Goal: Task Accomplishment & Management: Manage account settings

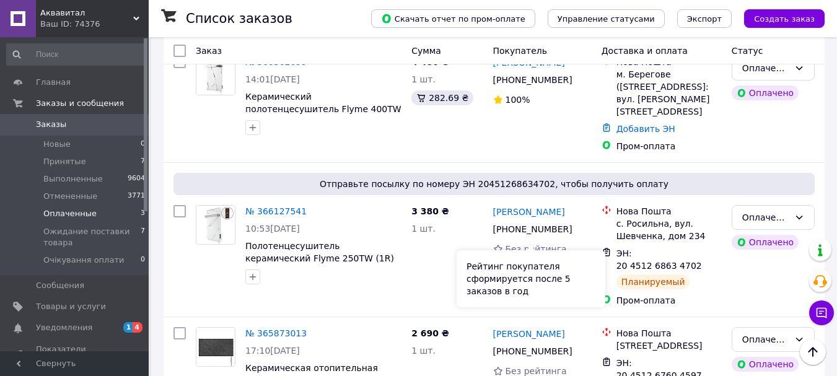
scroll to position [299, 0]
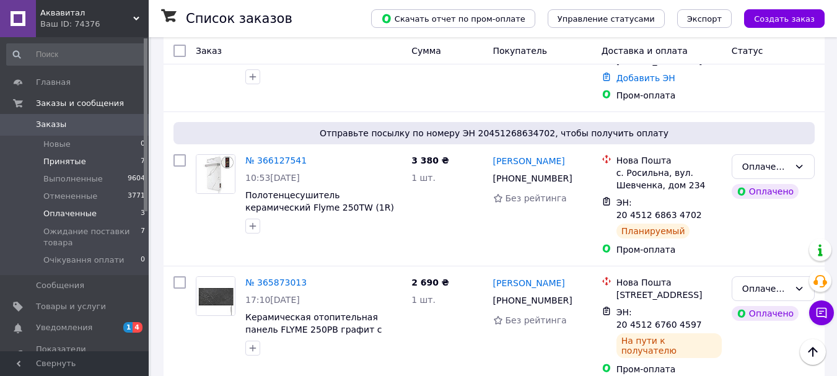
click at [72, 154] on li "Принятые 7" at bounding box center [76, 161] width 152 height 17
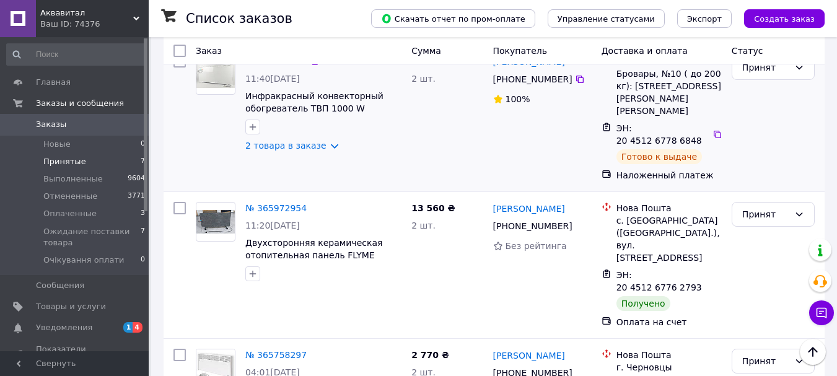
scroll to position [681, 0]
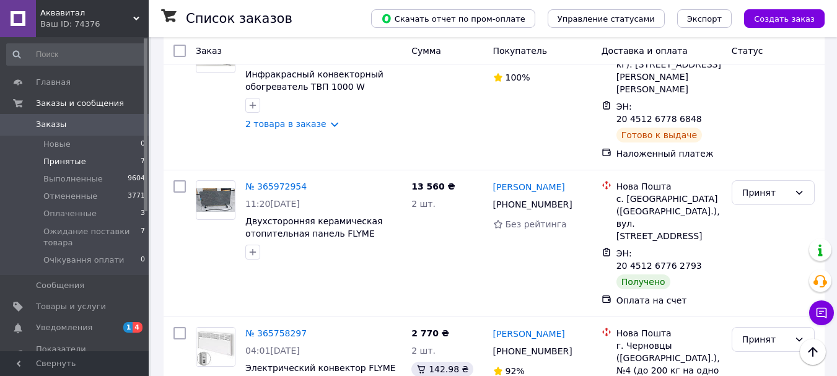
click at [70, 157] on span "Принятые" at bounding box center [64, 161] width 43 height 11
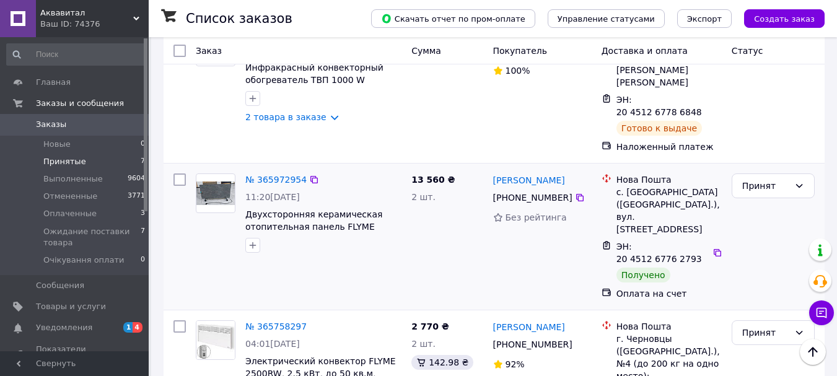
scroll to position [690, 0]
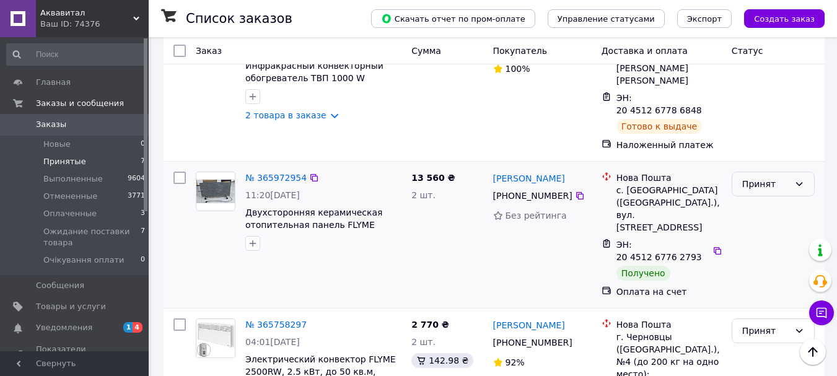
click at [775, 177] on div "Принят" at bounding box center [765, 184] width 47 height 14
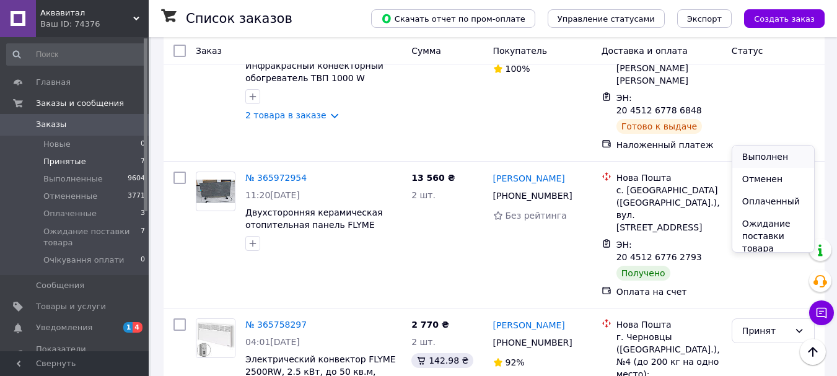
click at [755, 161] on li "Выполнен" at bounding box center [773, 157] width 82 height 22
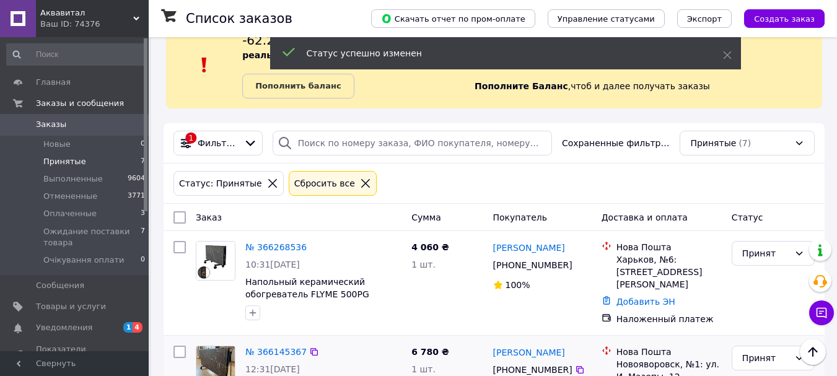
scroll to position [9, 0]
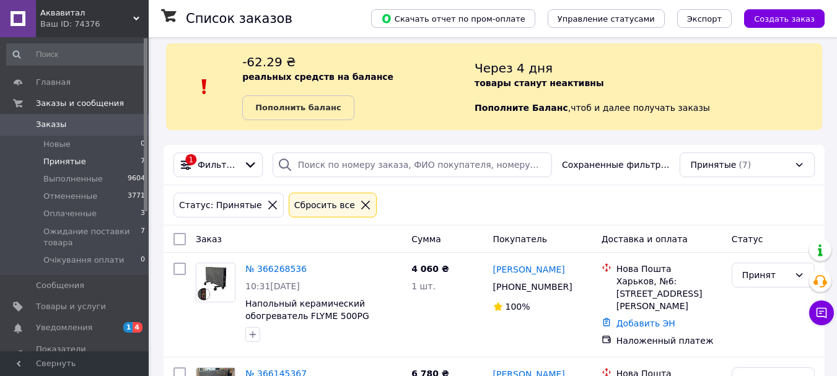
click at [59, 325] on span "Уведомления" at bounding box center [64, 327] width 56 height 11
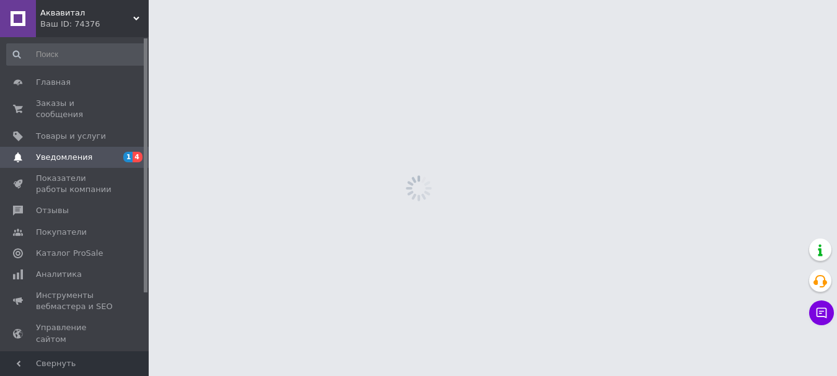
click at [90, 326] on link "Управление сайтом" at bounding box center [76, 333] width 152 height 32
click at [80, 152] on span "Уведомления" at bounding box center [64, 157] width 56 height 11
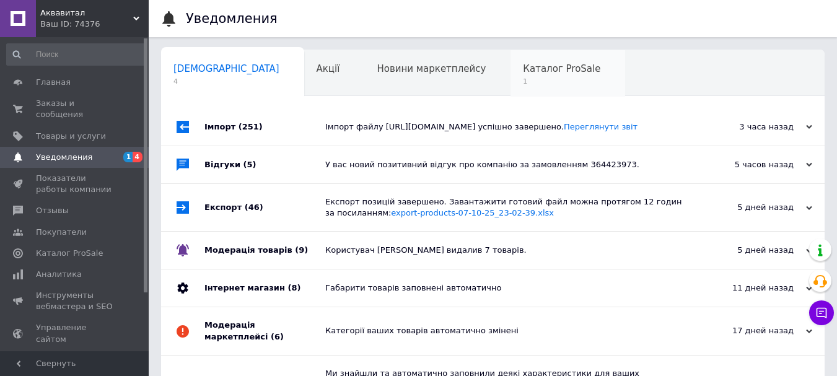
click at [523, 72] on span "Каталог ProSale" at bounding box center [561, 68] width 77 height 11
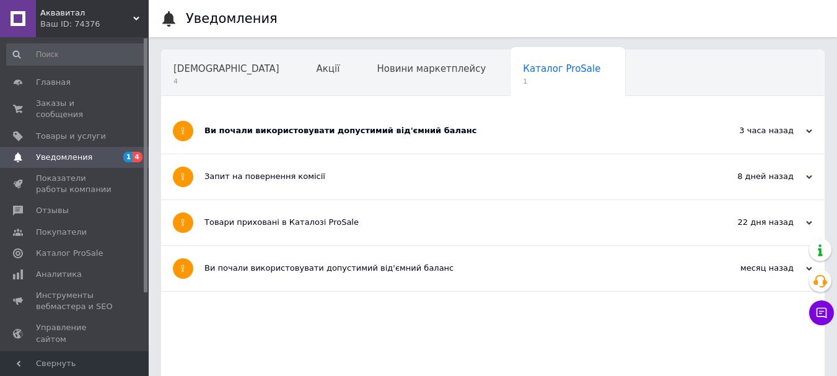
click at [382, 139] on div "Ви почали використовувати допустимий від'ємний баланс" at bounding box center [446, 130] width 484 height 45
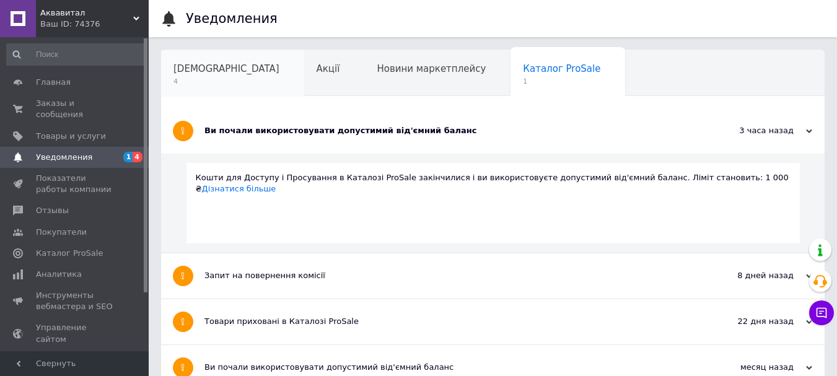
click at [209, 76] on div "[DEMOGRAPHIC_DATA] 4" at bounding box center [232, 73] width 143 height 47
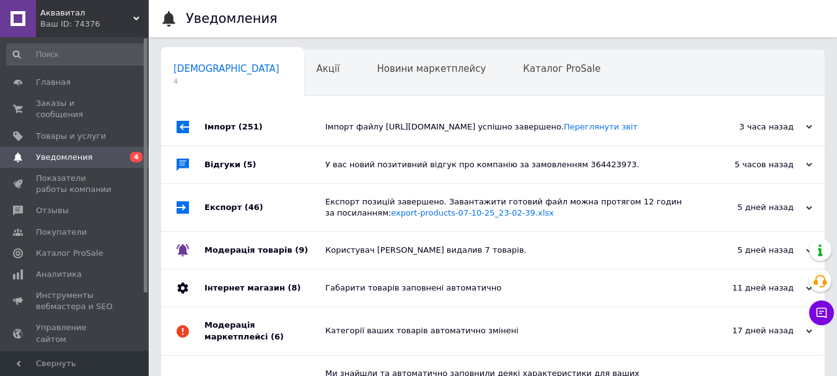
click at [442, 146] on div "Імпорт файлу [URL][DOMAIN_NAME] успішно завершено. Переглянути звіт" at bounding box center [506, 126] width 363 height 37
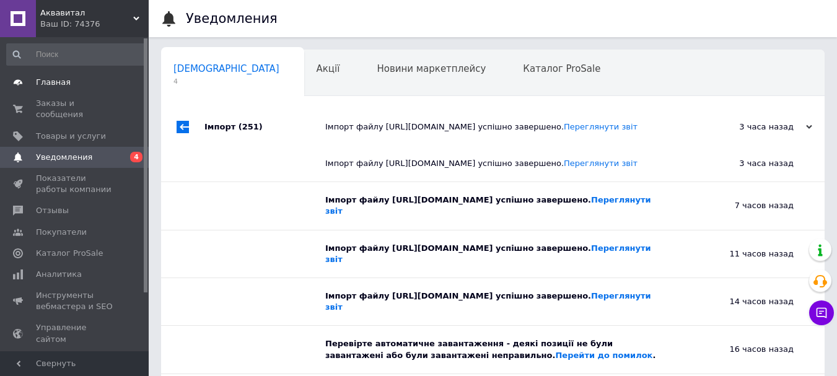
click at [53, 80] on span "Главная" at bounding box center [53, 82] width 35 height 11
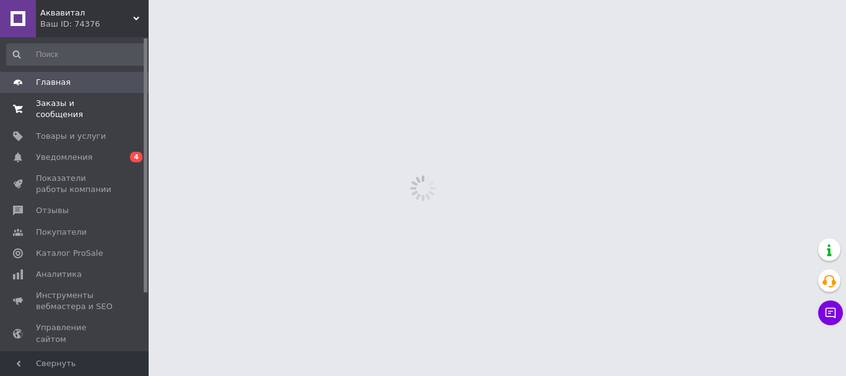
click at [72, 108] on span "Заказы и сообщения" at bounding box center [75, 109] width 79 height 22
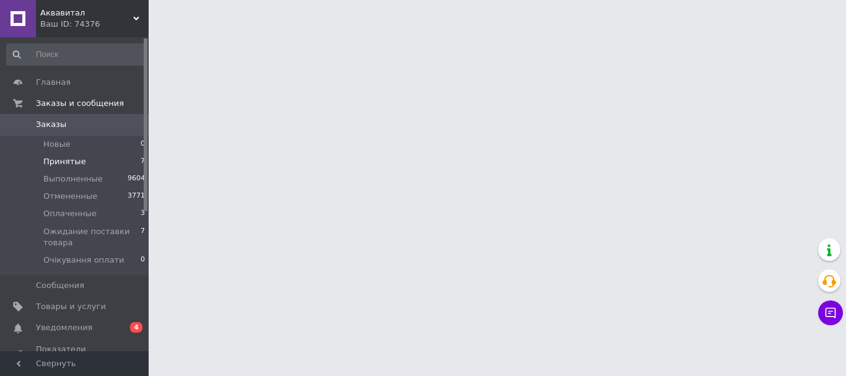
drag, startPoint x: 85, startPoint y: 162, endPoint x: 274, endPoint y: 181, distance: 190.5
click at [87, 162] on li "Принятые 7" at bounding box center [76, 161] width 152 height 17
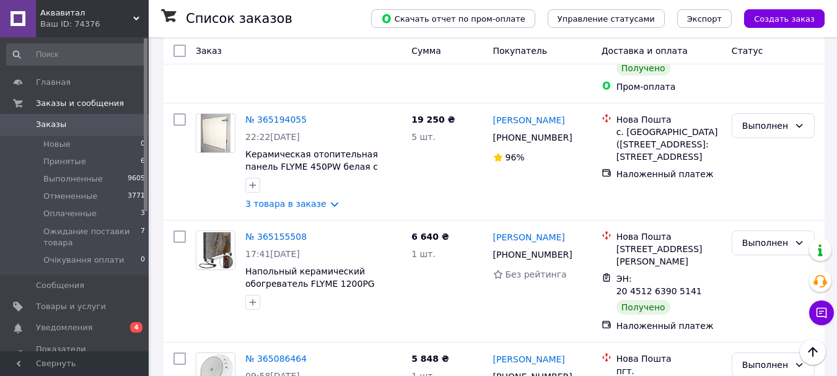
scroll to position [3852, 0]
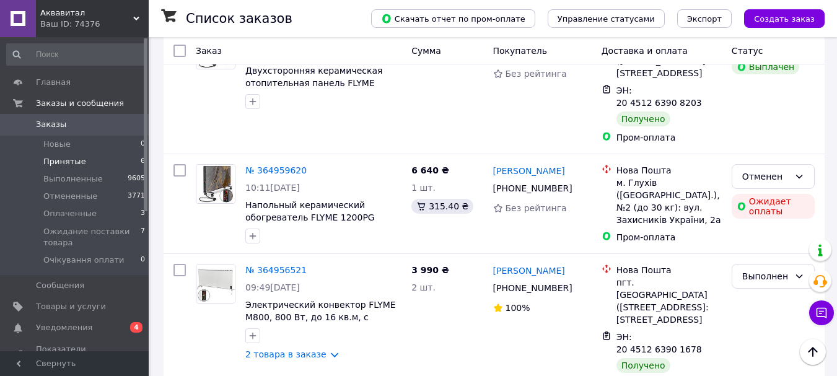
click at [65, 160] on span "Принятые" at bounding box center [64, 161] width 43 height 11
